Goal: Task Accomplishment & Management: Complete application form

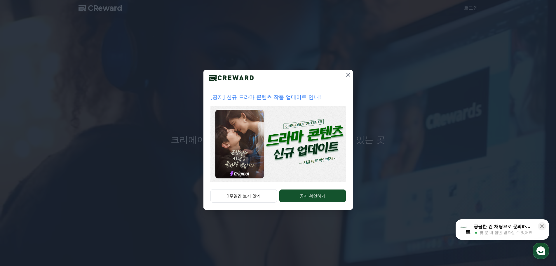
click at [299, 147] on img at bounding box center [277, 144] width 135 height 76
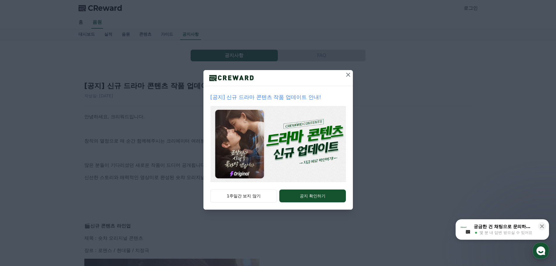
click at [348, 76] on icon at bounding box center [348, 74] width 7 height 7
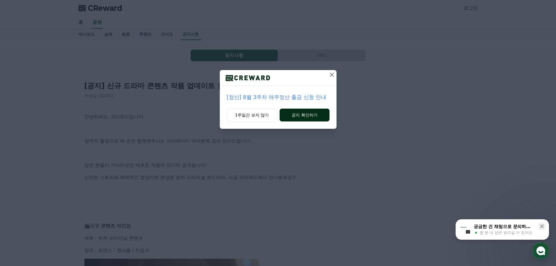
click at [289, 114] on button "공지 확인하기" at bounding box center [305, 115] width 50 height 13
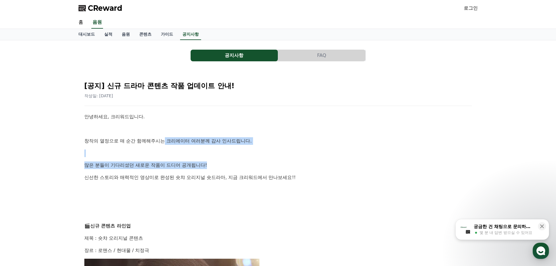
drag, startPoint x: 164, startPoint y: 138, endPoint x: 240, endPoint y: 163, distance: 80.0
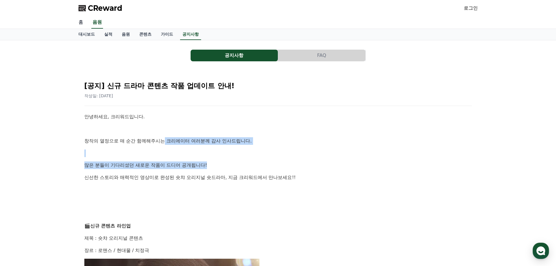
click at [78, 21] on link "홈" at bounding box center [81, 22] width 14 height 12
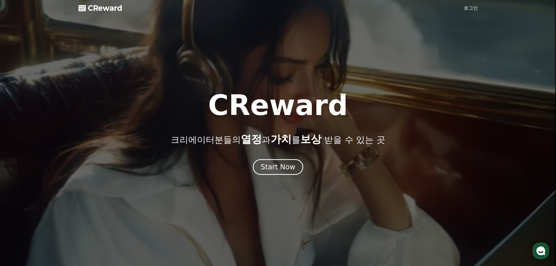
click at [457, 15] on div at bounding box center [278, 133] width 556 height 266
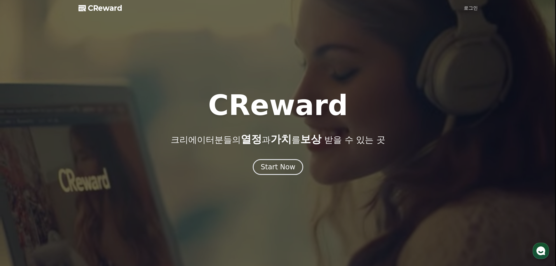
click at [469, 7] on link "로그인" at bounding box center [471, 8] width 14 height 7
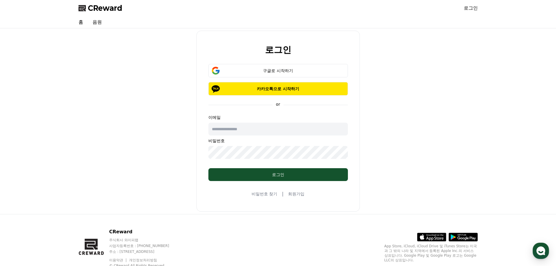
click at [248, 129] on input "text" at bounding box center [277, 129] width 139 height 13
click at [267, 71] on div "구글로 시작하기" at bounding box center [278, 71] width 123 height 6
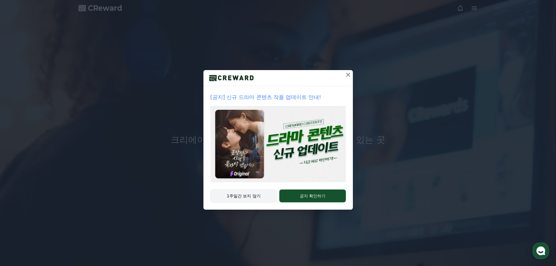
click at [262, 197] on button "1주일간 보지 않기" at bounding box center [243, 195] width 67 height 13
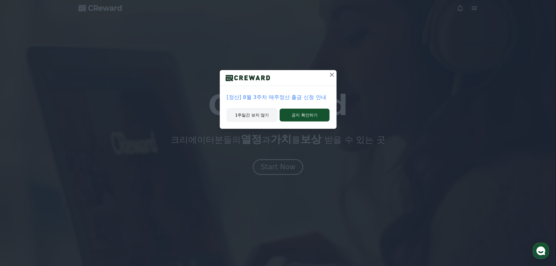
click at [249, 117] on button "1주일간 보지 않기" at bounding box center [252, 114] width 51 height 13
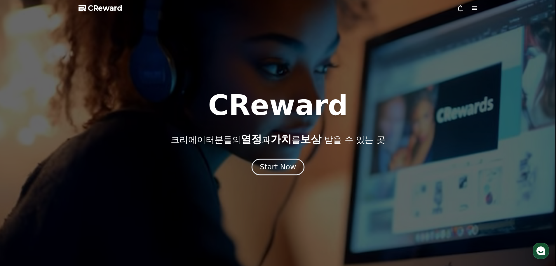
click at [272, 170] on div "Start Now" at bounding box center [278, 167] width 36 height 10
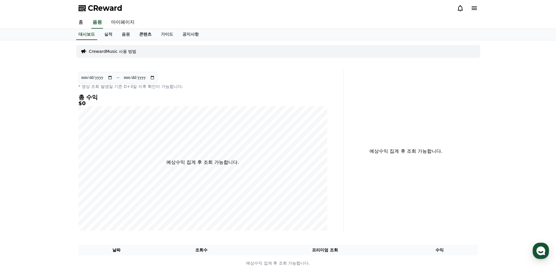
click at [144, 31] on link "콘텐츠" at bounding box center [146, 34] width 22 height 11
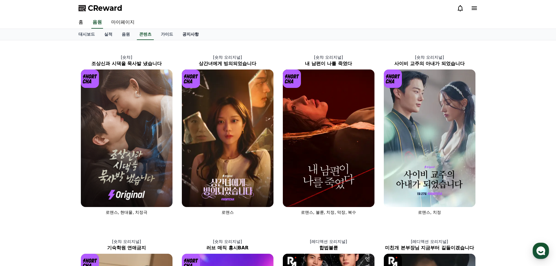
click at [195, 37] on link "공지사항" at bounding box center [191, 34] width 26 height 11
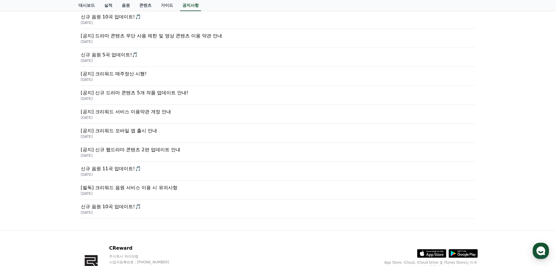
scroll to position [78, 0]
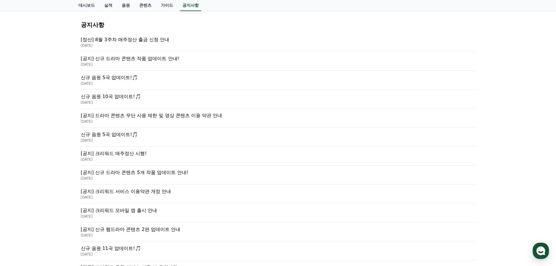
click at [152, 116] on p "[공지] 드라마 콘텐츠 무단 사용 제한 및 영상 콘텐츠 이용 약관 안내" at bounding box center [278, 115] width 394 height 7
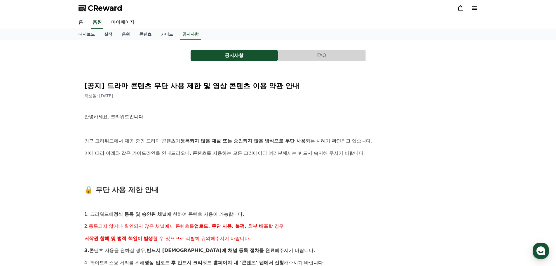
click at [475, 6] on icon at bounding box center [474, 8] width 7 height 7
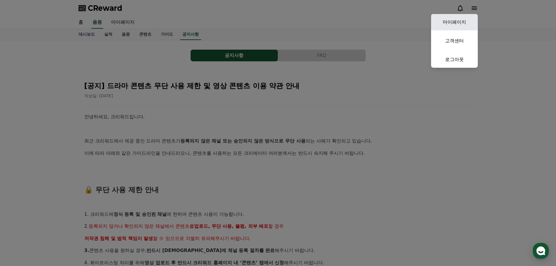
click at [464, 21] on link "마이페이지" at bounding box center [454, 22] width 47 height 16
select select "**********"
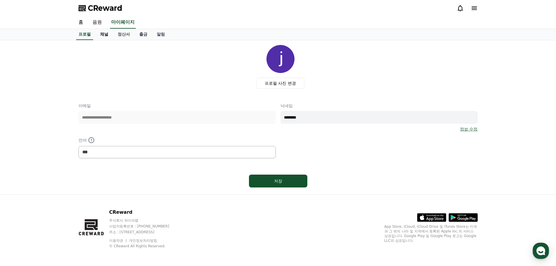
click at [105, 36] on link "채널" at bounding box center [104, 34] width 18 height 11
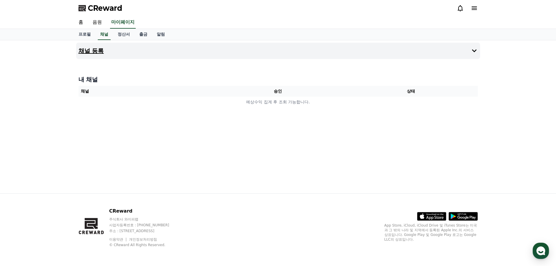
click at [97, 54] on h4 "채널 등록" at bounding box center [90, 51] width 25 height 6
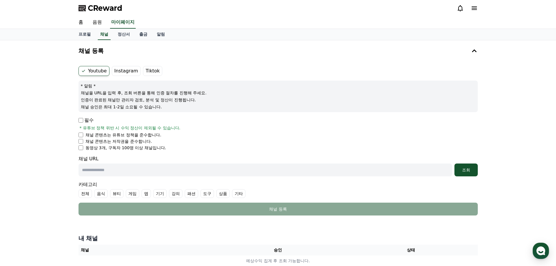
drag, startPoint x: 130, startPoint y: 95, endPoint x: 201, endPoint y: 106, distance: 72.6
click at [201, 106] on div "* 알림 * 채널을 URL을 입력 후, 조회 버튼을 통해 인증 절차를 진행해 주세요. 인증이 완료된 채널만 관리자 검토, 분석 및 정산이 진행…" at bounding box center [277, 97] width 399 height 32
click at [77, 138] on div "Youtube Instagram Tiktok * 알림 * 채널을 URL을 입력 후, 조회 버튼을 통해 인증 절차를 진행해 주세요. 인증이 완료…" at bounding box center [278, 141] width 404 height 154
click at [83, 137] on li "채널 콘텐츠는 유튜브 정책을 준수합니다." at bounding box center [277, 135] width 399 height 6
click at [80, 150] on li "동영상 3개, 구독자 100명 이상 채널입니다." at bounding box center [277, 148] width 399 height 6
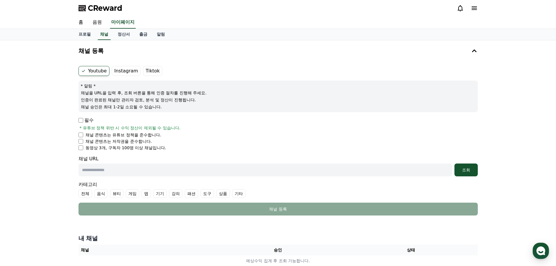
click at [147, 171] on input "text" at bounding box center [264, 169] width 373 height 13
click at [154, 171] on input "text" at bounding box center [264, 169] width 373 height 13
paste input "**********"
type input "**********"
click at [468, 170] on div "조회" at bounding box center [466, 170] width 19 height 6
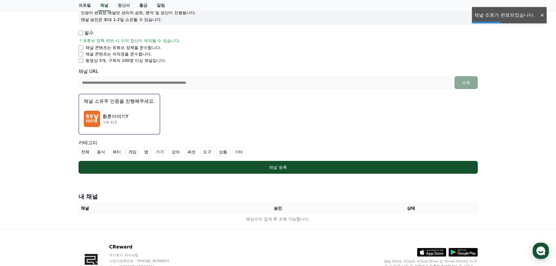
scroll to position [88, 0]
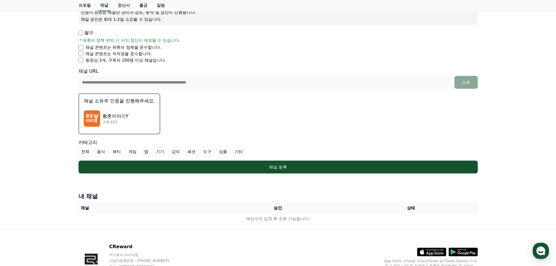
click at [122, 124] on p "구독 415" at bounding box center [115, 122] width 26 height 5
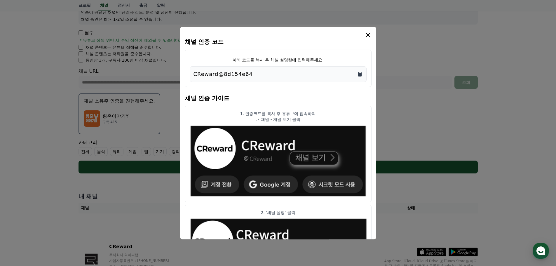
click at [362, 74] on icon "Copy to clipboard" at bounding box center [360, 74] width 6 height 6
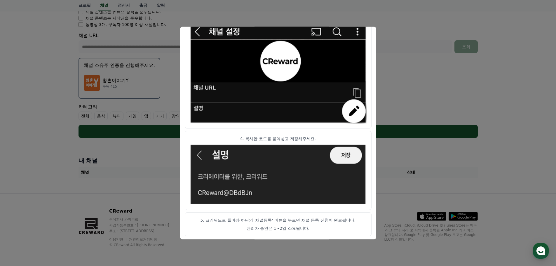
scroll to position [291, 0]
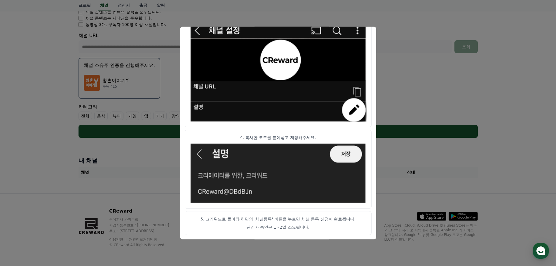
click at [300, 120] on img "modal" at bounding box center [278, 71] width 177 height 103
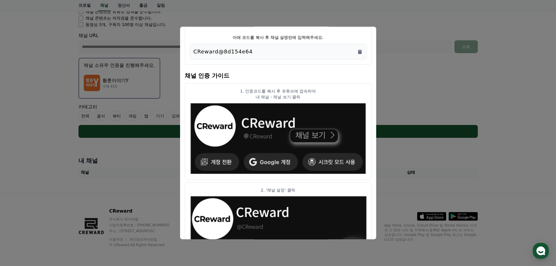
scroll to position [0, 0]
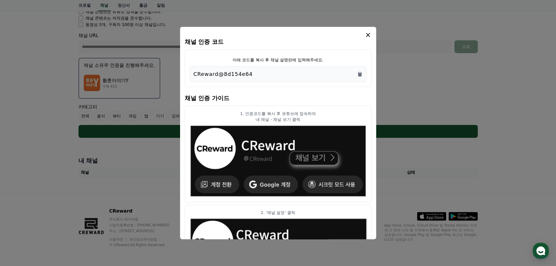
click at [367, 35] on icon "modal" at bounding box center [368, 35] width 4 height 4
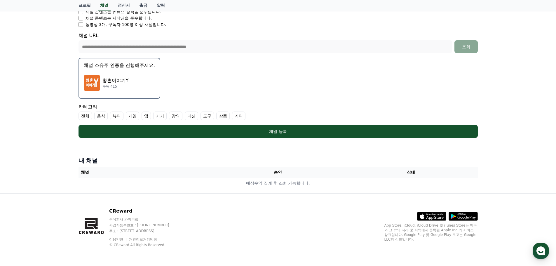
click at [114, 78] on p "황혼이야기Y" at bounding box center [115, 80] width 26 height 7
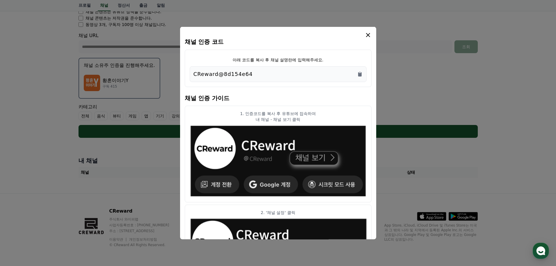
click at [369, 31] on div "채널 인증 코드 아래 코드를 복사 후 채널 설명란에 입력해주세요. CReward@8d154e64 채널 인증 가이드 1. 인증코드를 복사 후 유…" at bounding box center [278, 133] width 196 height 213
click at [368, 32] on icon "modal" at bounding box center [367, 34] width 7 height 7
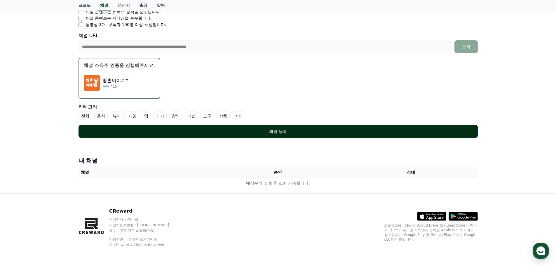
click at [294, 133] on div "채널 등록" at bounding box center [278, 131] width 376 height 6
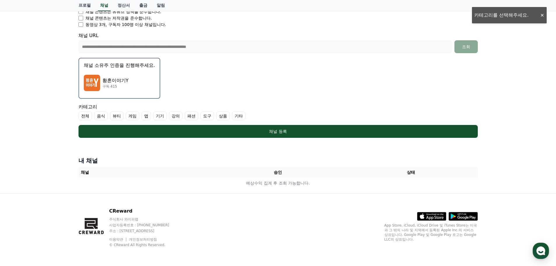
click at [237, 115] on label "기타" at bounding box center [238, 115] width 13 height 9
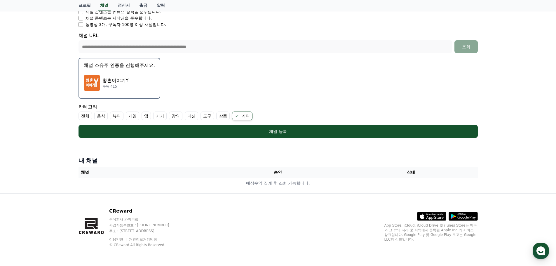
click at [86, 118] on label "전체" at bounding box center [84, 115] width 13 height 9
click at [86, 117] on label "전체" at bounding box center [88, 115] width 20 height 9
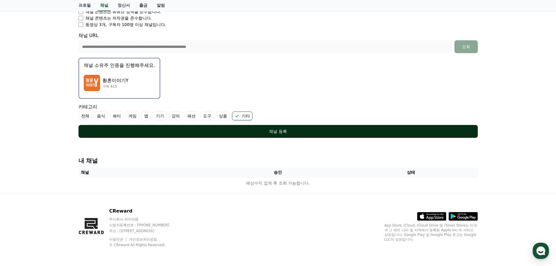
click at [250, 131] on div "채널 등록" at bounding box center [278, 131] width 376 height 6
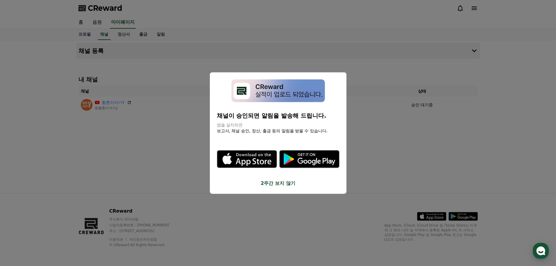
click at [283, 184] on button "2주간 보지 않기" at bounding box center [278, 183] width 123 height 7
